Goal: Find specific page/section: Find specific page/section

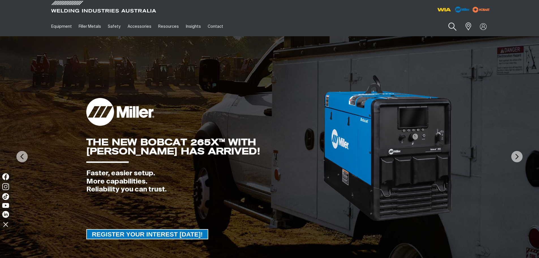
drag, startPoint x: 0, startPoint y: 0, endPoint x: 455, endPoint y: 27, distance: 456.3
click at [455, 27] on button "Search products" at bounding box center [452, 27] width 23 height 16
click at [405, 29] on input "Search" at bounding box center [417, 26] width 87 height 13
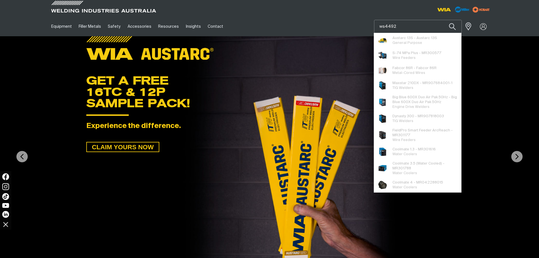
type input "ws4492"
click at [443, 20] on button "Search products" at bounding box center [452, 26] width 19 height 13
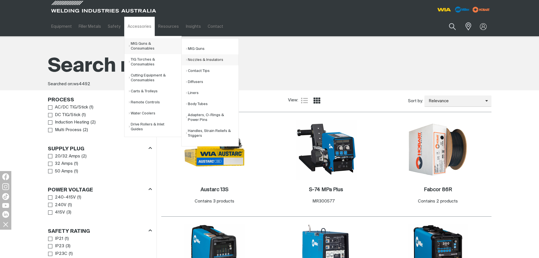
click at [196, 59] on link "Nozzles & Insulators" at bounding box center [212, 59] width 53 height 11
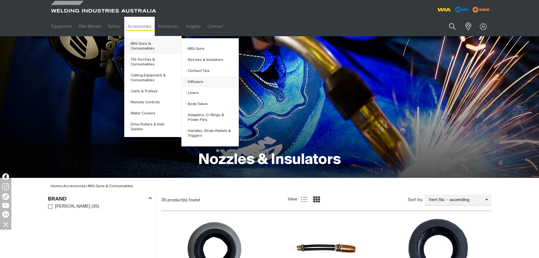
click at [196, 82] on link "Diffusers" at bounding box center [212, 81] width 53 height 11
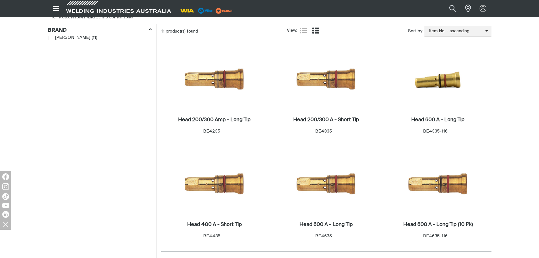
scroll to position [170, 0]
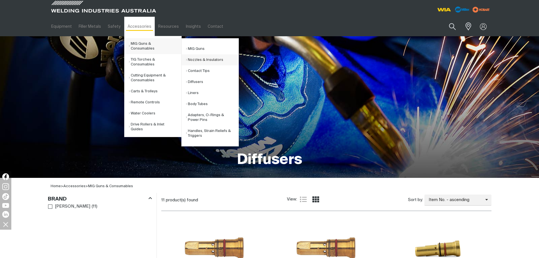
click at [192, 61] on link "Nozzles & Insulators" at bounding box center [212, 59] width 53 height 11
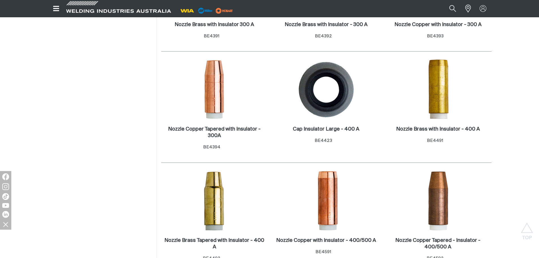
scroll to position [396, 0]
